Goal: Task Accomplishment & Management: Use online tool/utility

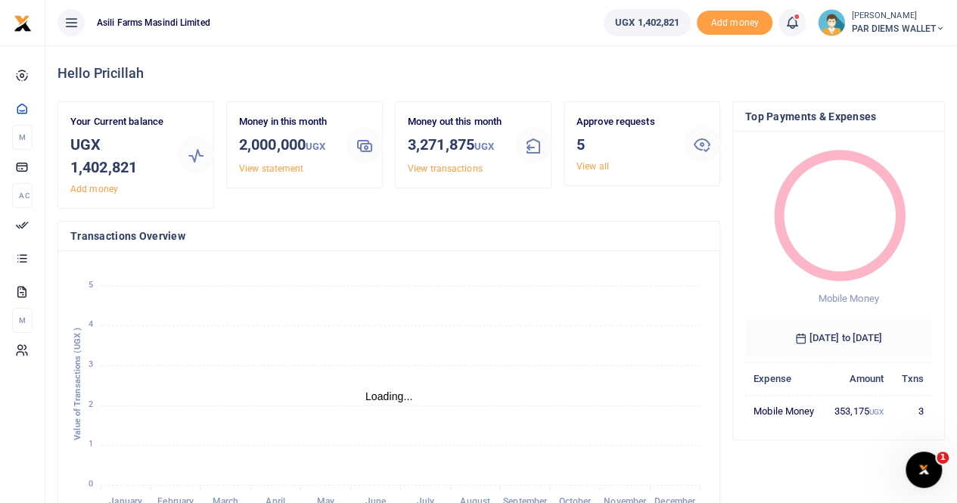
scroll to position [12, 12]
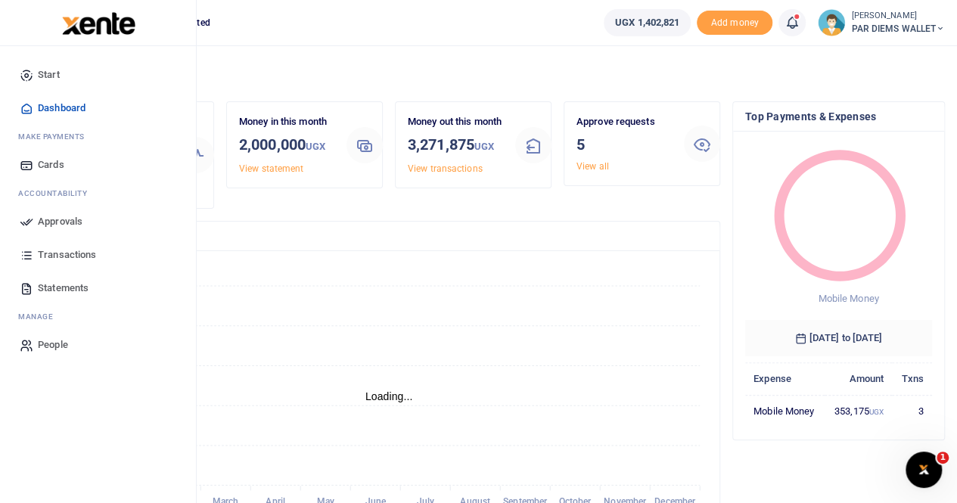
click at [59, 288] on span "Statements" at bounding box center [63, 288] width 51 height 15
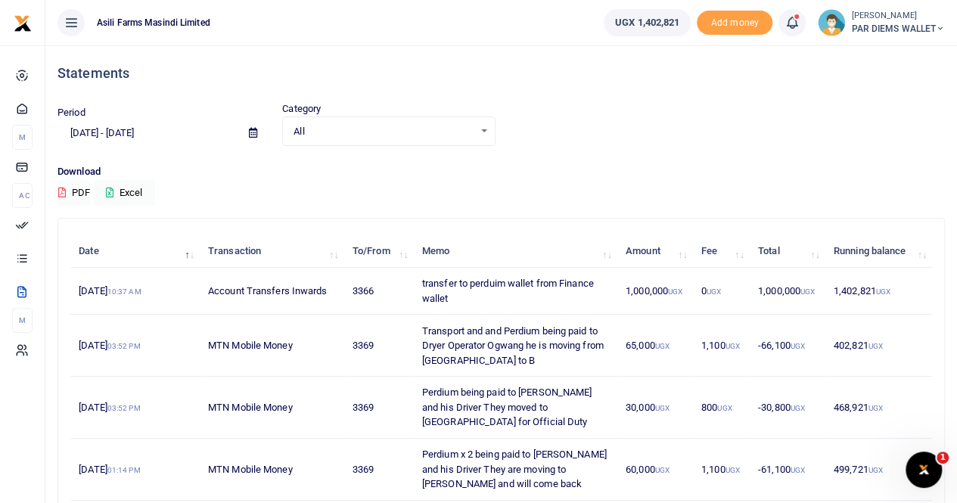
click at [254, 130] on icon at bounding box center [253, 133] width 8 height 10
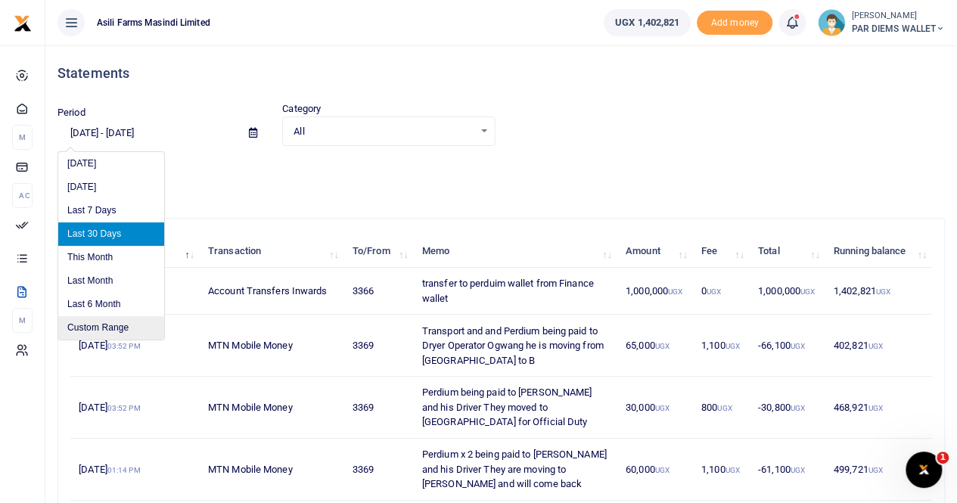
click at [117, 330] on li "Custom Range" at bounding box center [111, 327] width 106 height 23
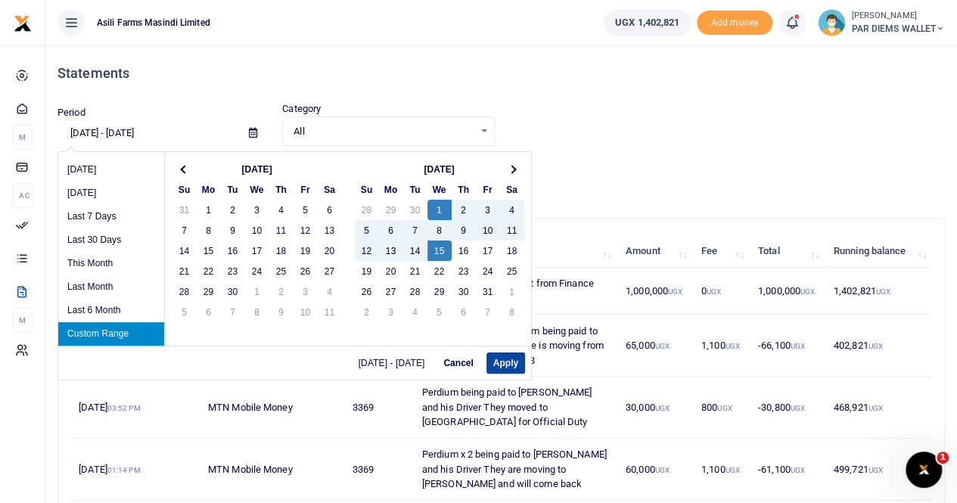
click at [500, 359] on button "Apply" at bounding box center [506, 363] width 39 height 21
type input "[DATE] - [DATE]"
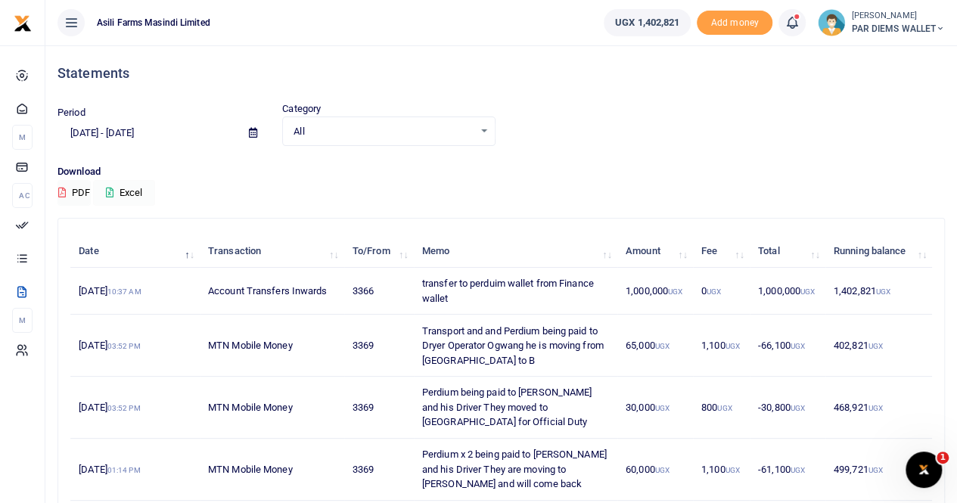
click at [130, 195] on button "Excel" at bounding box center [124, 193] width 62 height 26
